Goal: Find specific page/section: Find specific page/section

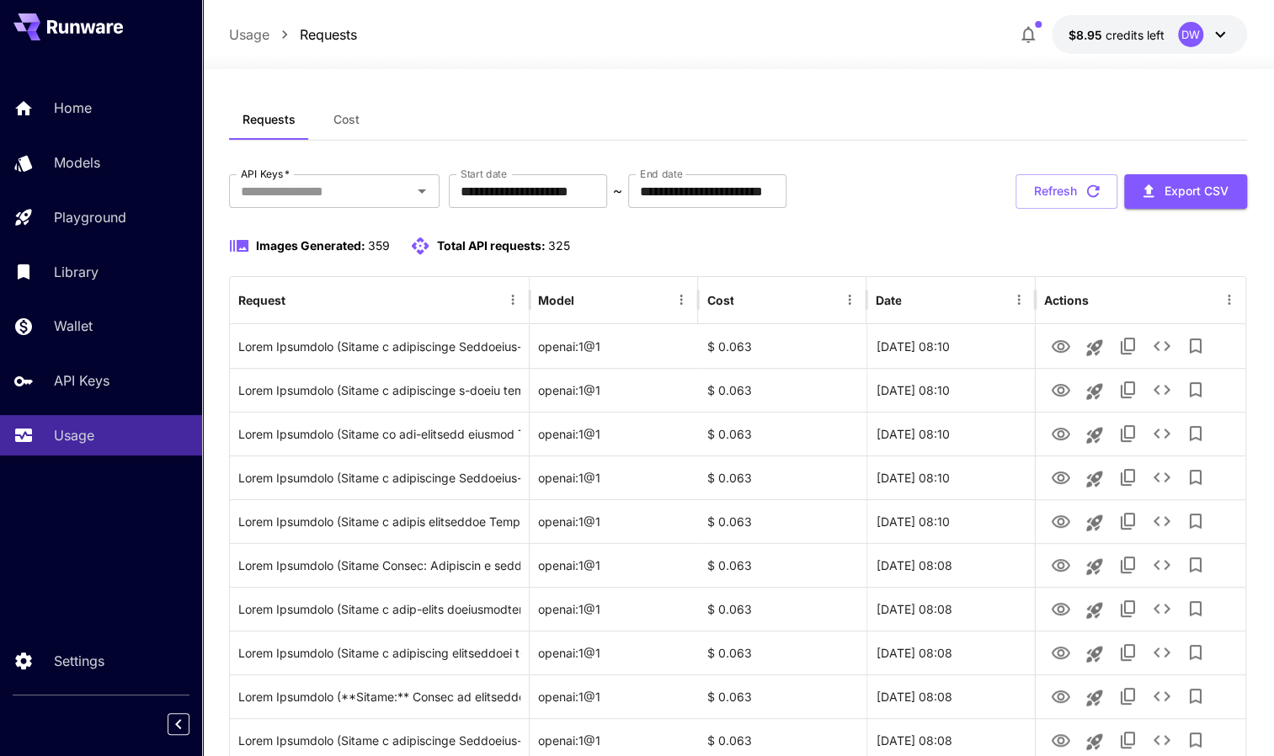
scroll to position [9, 0]
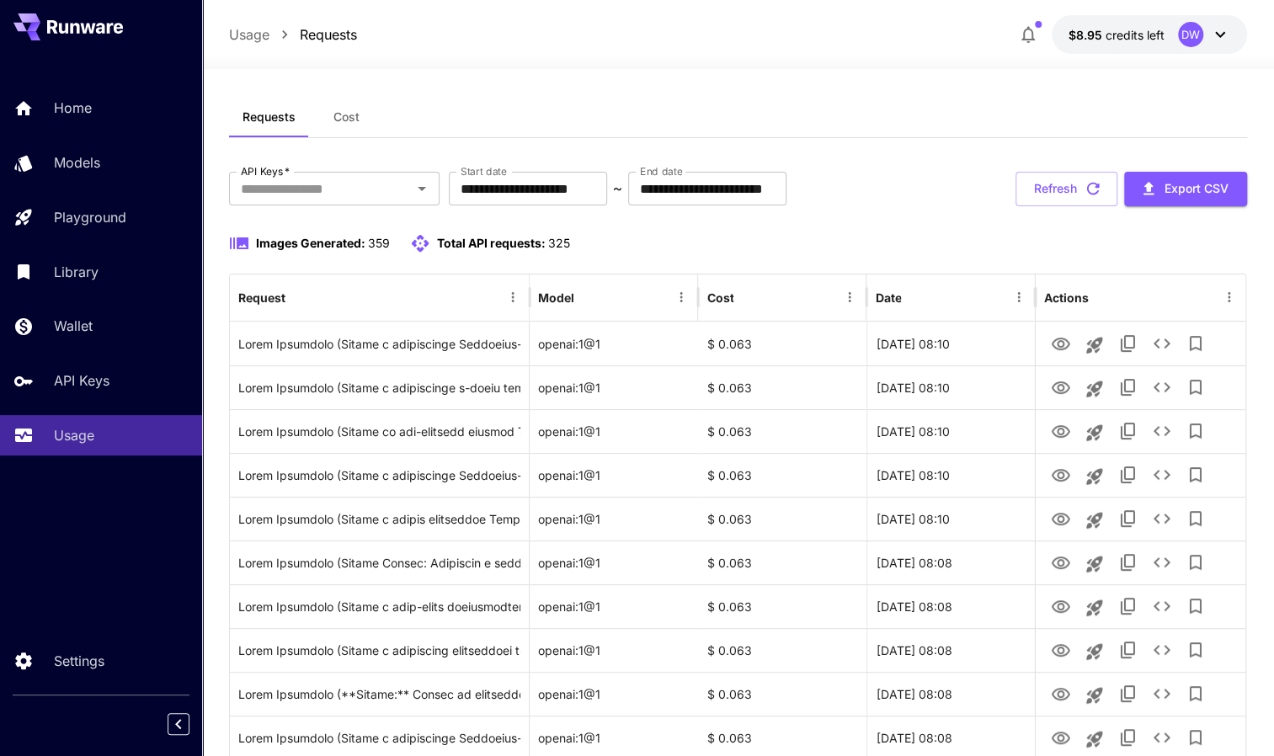
click at [380, 246] on span "359" at bounding box center [379, 243] width 22 height 14
click at [650, 249] on div "Images Generated: 359 Total API requests: 325" at bounding box center [738, 243] width 1018 height 20
click at [375, 239] on span "359" at bounding box center [379, 243] width 22 height 14
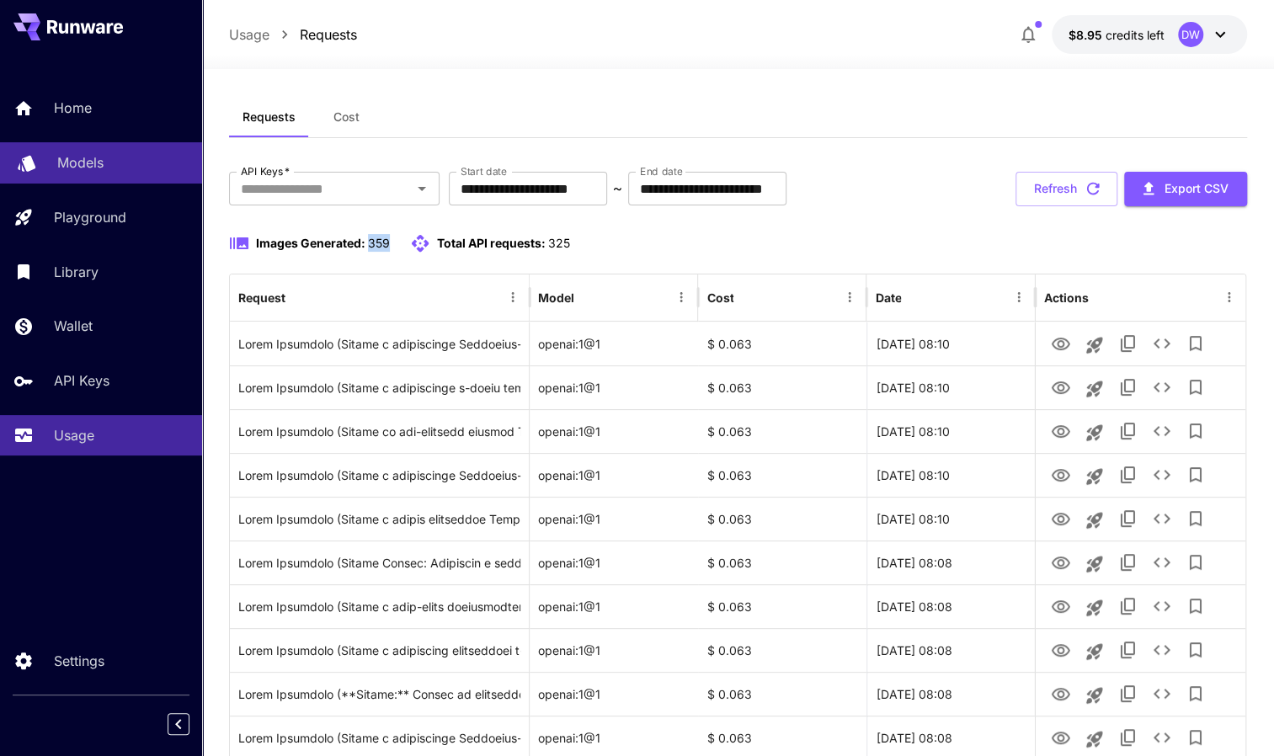
click at [101, 157] on p "Models" at bounding box center [80, 162] width 46 height 20
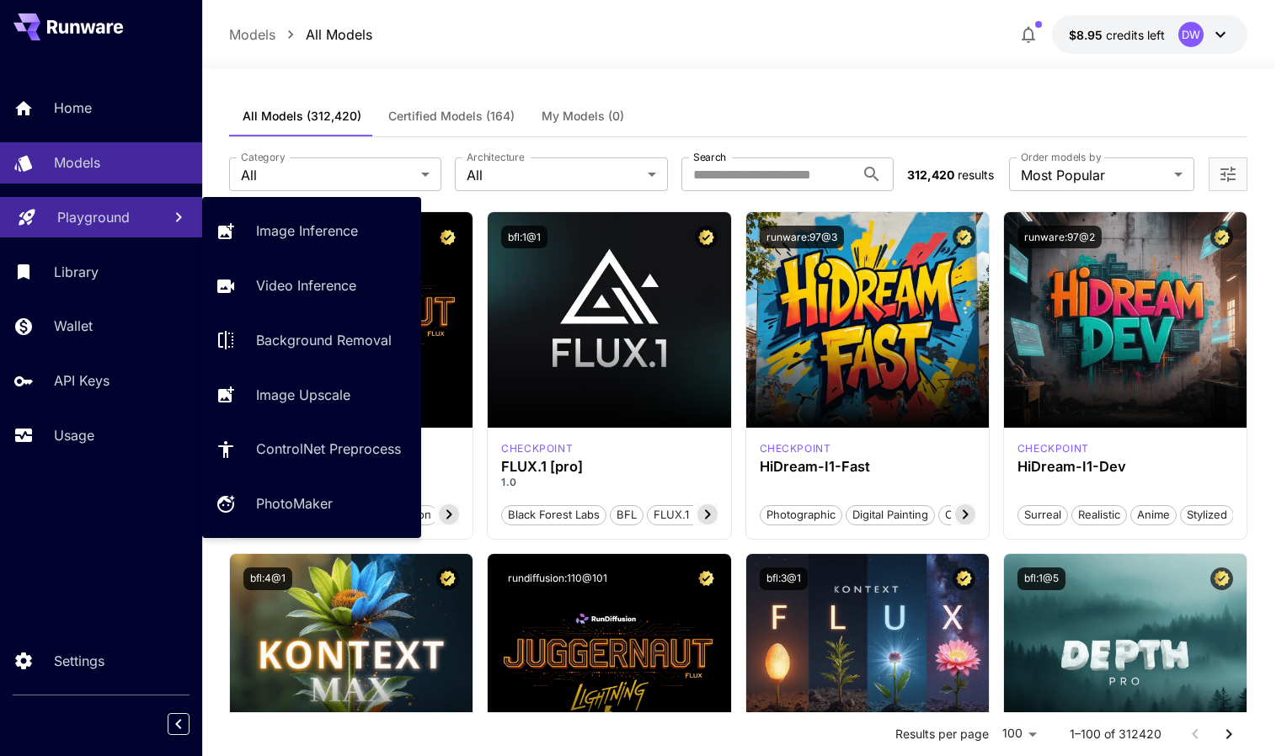
click at [121, 219] on p "Playground" at bounding box center [93, 217] width 72 height 20
